Goal: Task Accomplishment & Management: Use online tool/utility

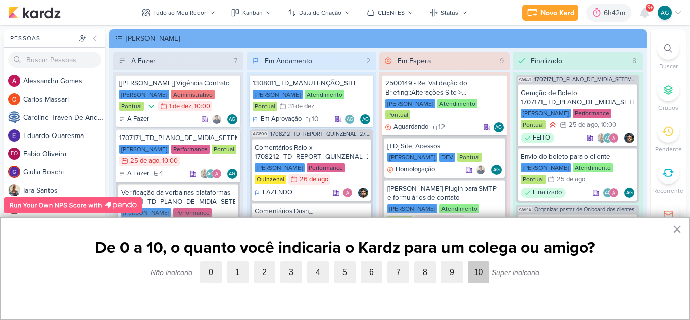
click at [484, 272] on label "10" at bounding box center [479, 272] width 22 height 22
click at [468, 261] on input "10" at bounding box center [468, 261] width 0 height 0
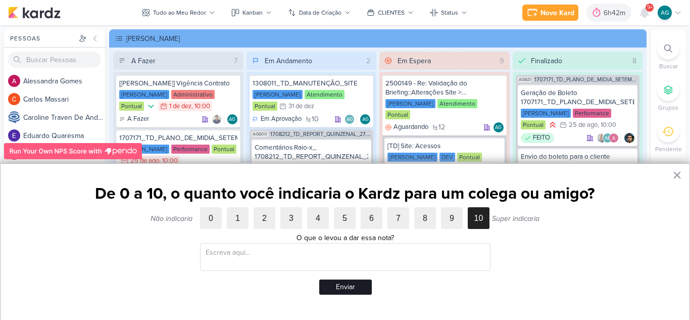
click at [360, 290] on button "Enviar" at bounding box center [345, 286] width 53 height 15
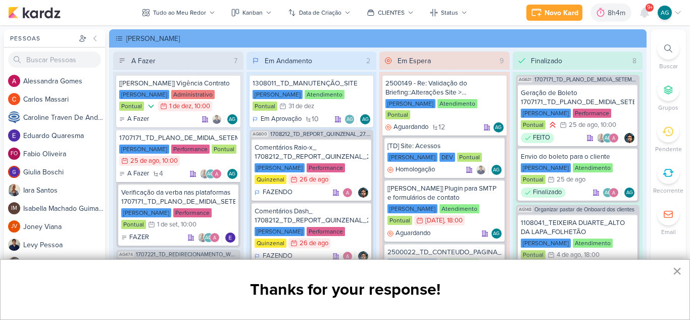
click at [679, 272] on button "×" at bounding box center [678, 271] width 10 height 16
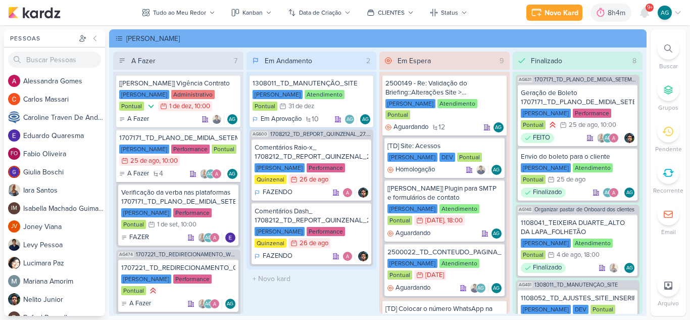
click at [647, 9] on span "9+" at bounding box center [650, 8] width 6 height 8
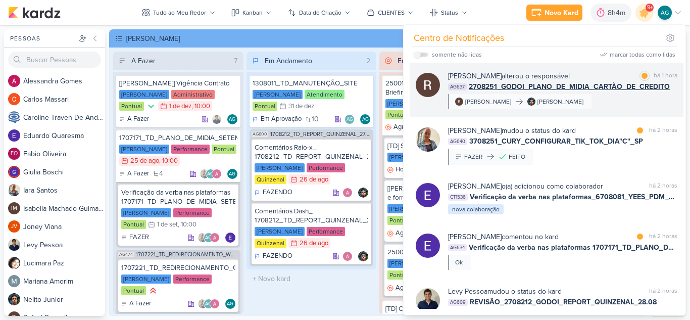
click at [624, 102] on div "[PERSON_NAME] alterou o responsável marcar como lida há 1 hora AG637 2708251_GO…" at bounding box center [562, 90] width 229 height 38
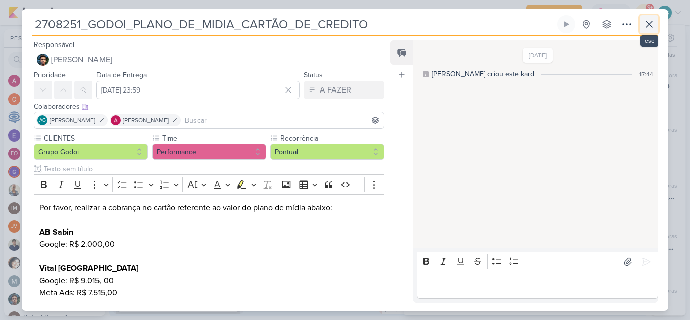
click at [647, 24] on icon at bounding box center [649, 24] width 12 height 12
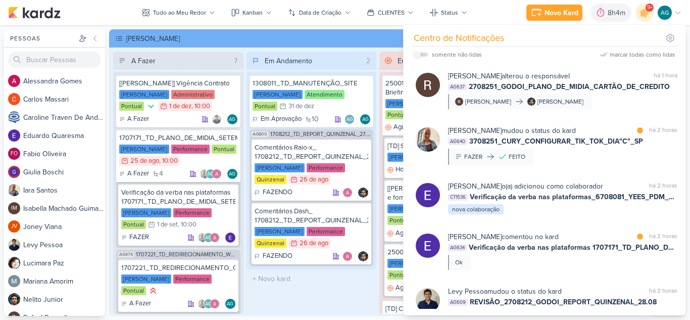
click at [367, 41] on div "[PERSON_NAME]" at bounding box center [385, 38] width 518 height 11
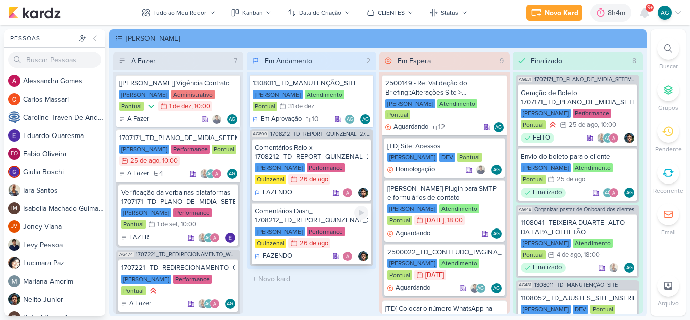
click at [313, 219] on div "Comentários Dash_ 1708212_TD_REPORT_QUINZENAL_27.08" at bounding box center [312, 216] width 114 height 18
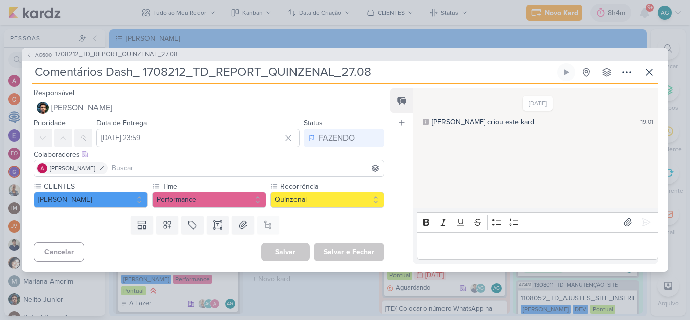
click at [157, 56] on span "1708212_TD_REPORT_QUINZENAL_27.08" at bounding box center [116, 55] width 123 height 10
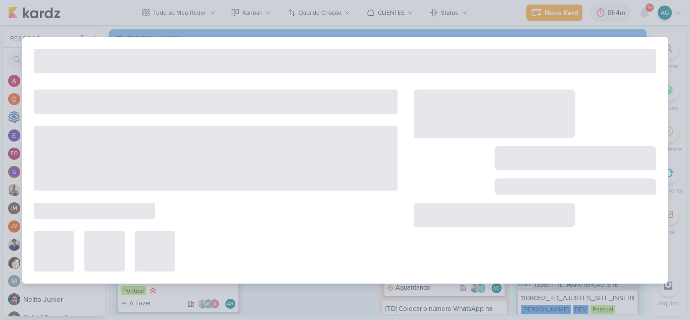
type input "1708212_TD_REPORT_QUINZENAL_27.08"
type input "[DATE] 16:00"
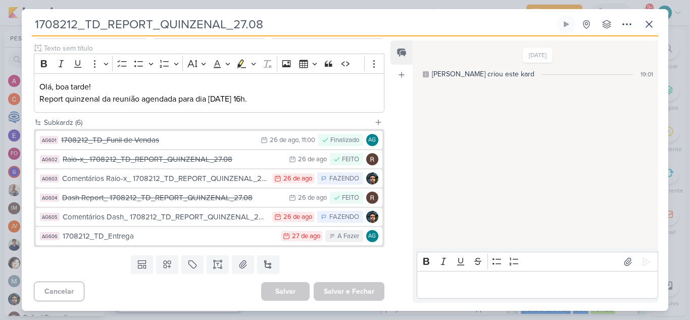
scroll to position [121, 0]
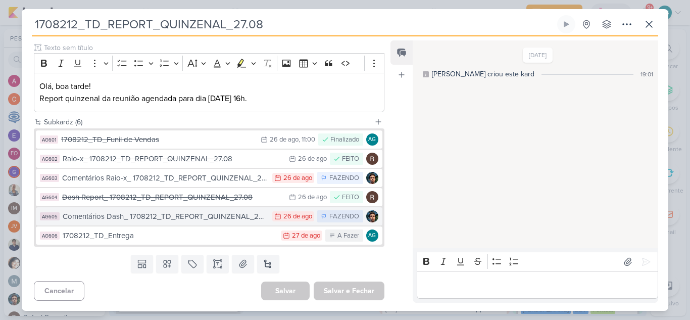
click at [202, 217] on div "Comentários Dash_ 1708212_TD_REPORT_QUINZENAL_27.08" at bounding box center [165, 217] width 205 height 12
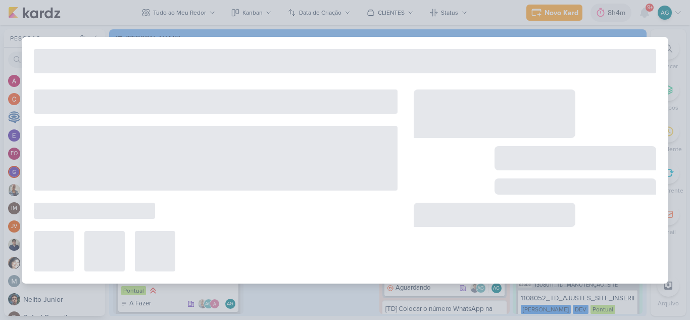
type input "Comentários Dash_ 1708212_TD_REPORT_QUINZENAL_27.08"
type input "[DATE] 23:59"
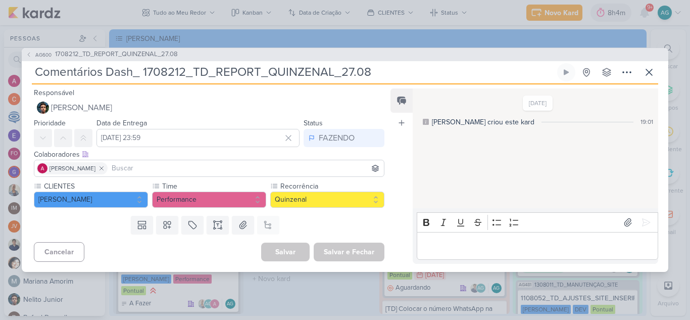
click at [529, 244] on p "Editor editing area: main" at bounding box center [537, 246] width 231 height 12
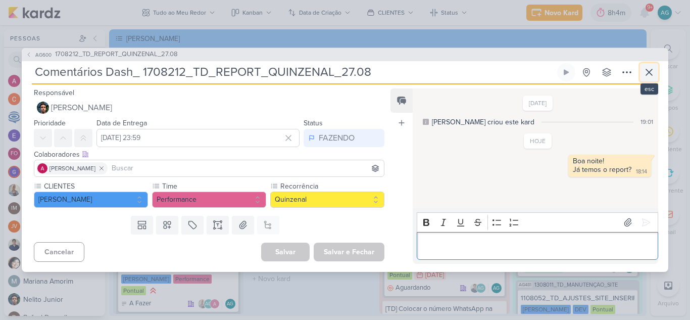
click at [651, 73] on icon at bounding box center [649, 72] width 12 height 12
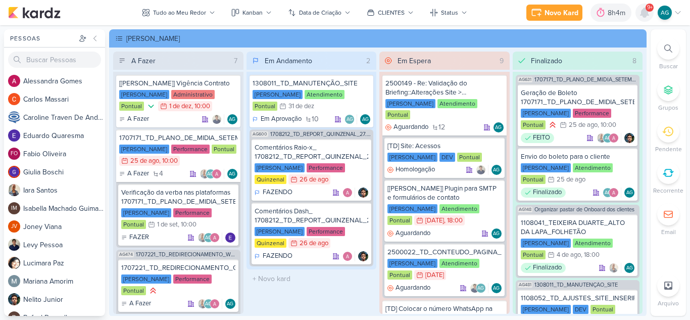
click at [647, 13] on icon at bounding box center [645, 12] width 8 height 9
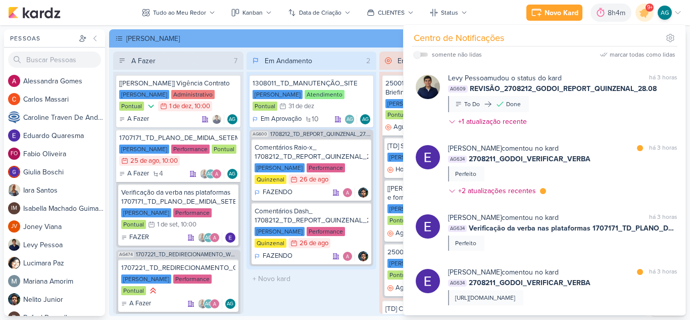
scroll to position [253, 0]
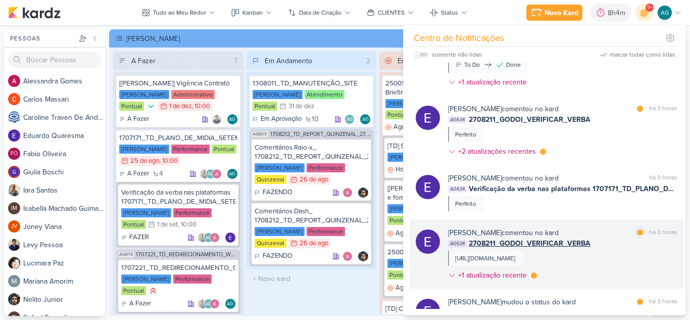
click at [579, 238] on span "2708211_GODOI_VERIFICAR_VERBA" at bounding box center [530, 243] width 122 height 11
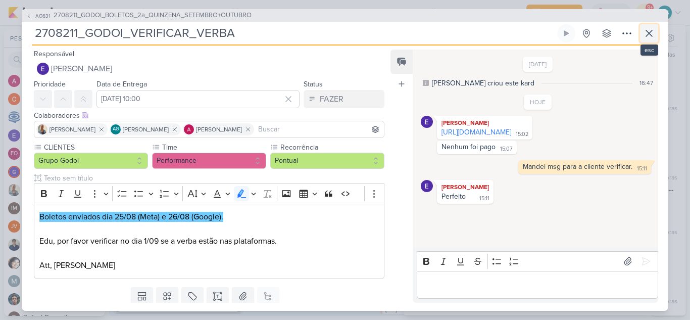
click at [653, 30] on icon at bounding box center [649, 33] width 12 height 12
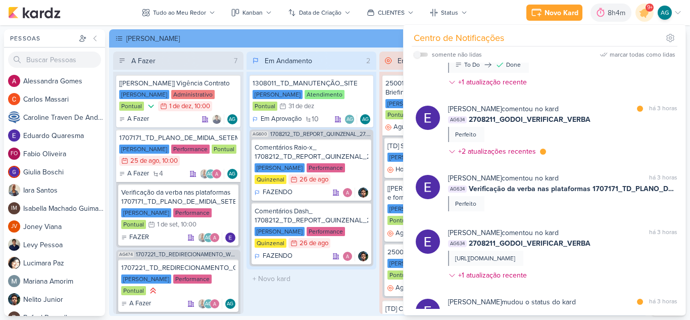
click at [384, 35] on div "[PERSON_NAME]" at bounding box center [385, 38] width 518 height 11
